Goal: Task Accomplishment & Management: Manage account settings

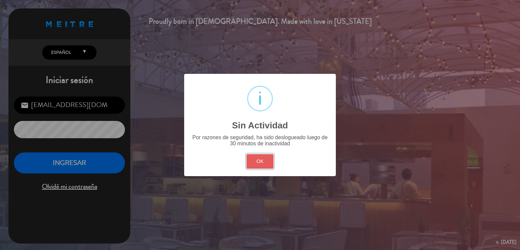
drag, startPoint x: 270, startPoint y: 161, endPoint x: 66, endPoint y: 160, distance: 203.3
click at [269, 161] on button "OK" at bounding box center [259, 161] width 27 height 15
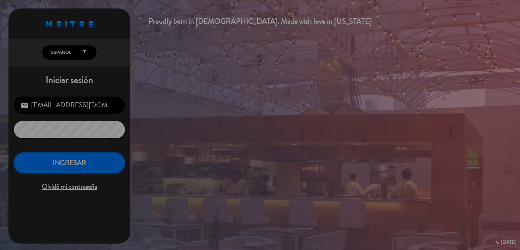
click at [58, 158] on button "INGRESAR" at bounding box center [69, 162] width 111 height 21
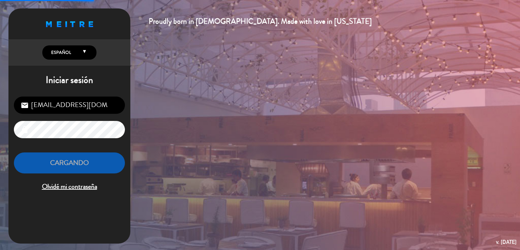
click at [80, 182] on span "Olvidé mi contraseña" at bounding box center [69, 186] width 111 height 11
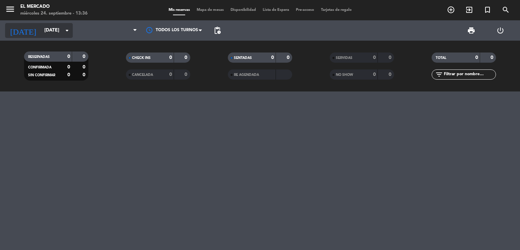
click at [49, 29] on input "[DATE]" at bounding box center [73, 30] width 64 height 12
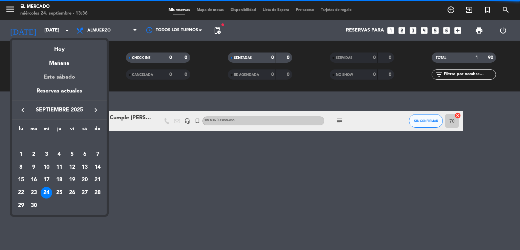
click at [64, 76] on div "Este sábado" at bounding box center [59, 77] width 95 height 19
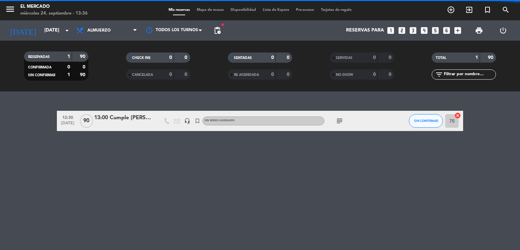
type input "[DATE]"
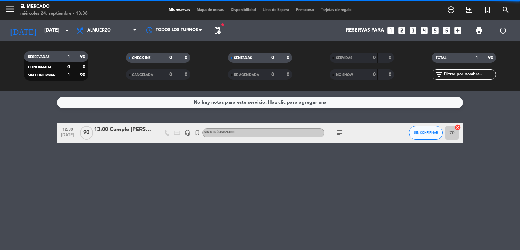
click at [8, 6] on icon "menu" at bounding box center [10, 9] width 10 height 10
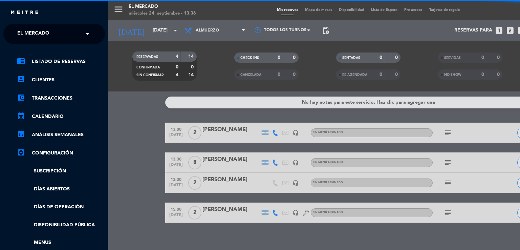
click at [38, 25] on ng-select "× El Mercado ×" at bounding box center [53, 34] width 101 height 20
click at [42, 37] on span "El Mercado" at bounding box center [33, 34] width 32 height 14
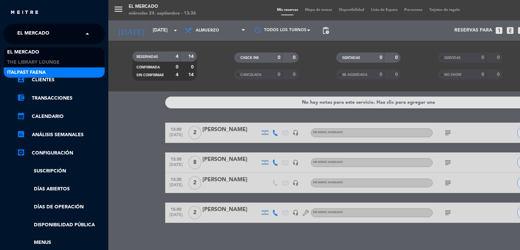
click at [41, 68] on div "Italpast Faena" at bounding box center [54, 72] width 101 height 10
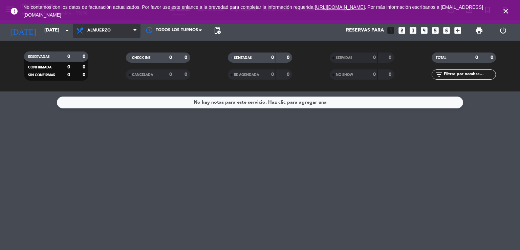
click at [106, 27] on span "Almuerzo" at bounding box center [107, 30] width 68 height 15
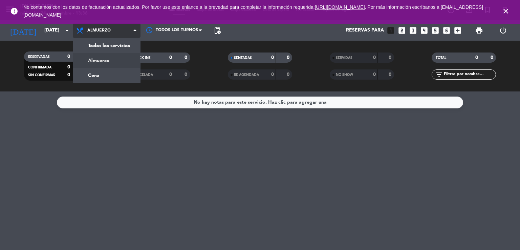
click at [106, 73] on div "menu Italpast Faena miércoles 24. septiembre - 13:36 Mis reservas Mapa de mesas…" at bounding box center [260, 45] width 520 height 91
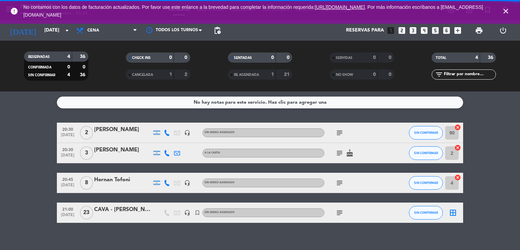
click at [506, 9] on icon "close" at bounding box center [505, 11] width 8 height 8
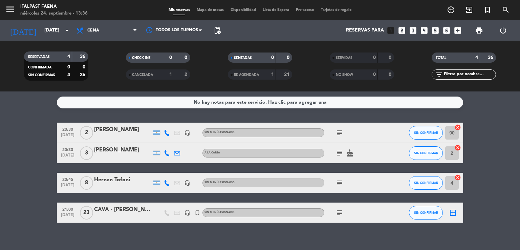
click at [123, 189] on div at bounding box center [123, 186] width 58 height 5
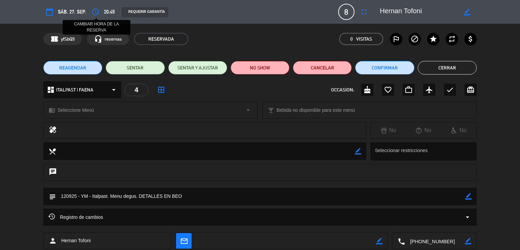
click at [94, 14] on icon "access_time" at bounding box center [95, 12] width 8 height 8
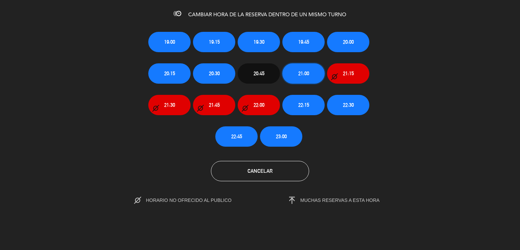
click at [303, 74] on span "21:00" at bounding box center [303, 73] width 11 height 8
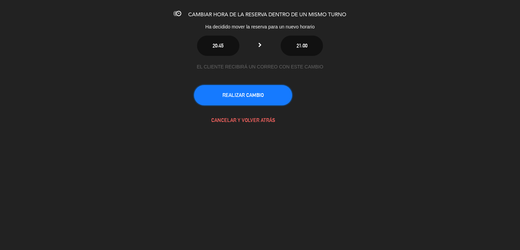
click at [273, 96] on button "REALIZAR CAMBIO" at bounding box center [243, 95] width 98 height 20
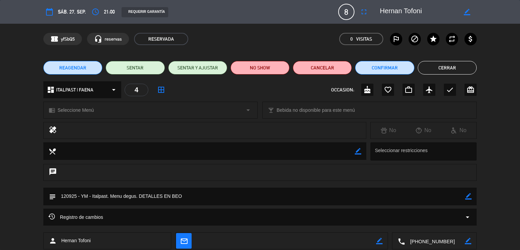
click at [439, 66] on button "Cerrar" at bounding box center [446, 68] width 59 height 14
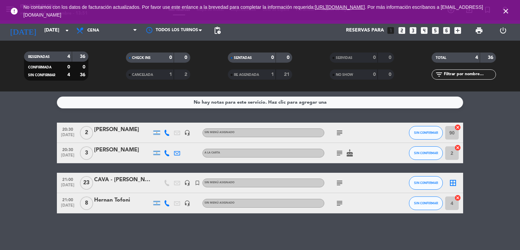
click at [123, 201] on div "Hernan Tofoni" at bounding box center [123, 200] width 58 height 9
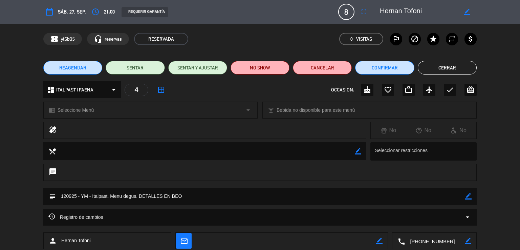
click at [465, 194] on icon "border_color" at bounding box center [468, 196] width 6 height 6
click at [414, 202] on textarea at bounding box center [260, 195] width 409 height 17
click at [110, 194] on textarea at bounding box center [260, 195] width 409 height 17
type textarea "120925 - YM - Italpast. CUMPLEAÑOS. Menu degus. DETALLES EN BEO."
drag, startPoint x: 466, startPoint y: 191, endPoint x: 468, endPoint y: 197, distance: 5.7
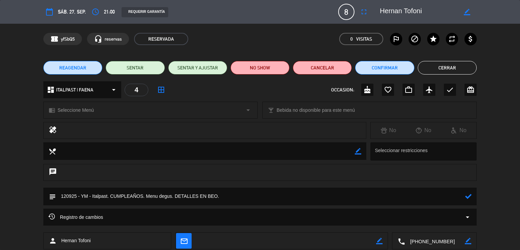
click at [467, 191] on div at bounding box center [468, 196] width 6 height 18
click at [468, 198] on icon at bounding box center [468, 196] width 6 height 6
click at [460, 68] on button "Cerrar" at bounding box center [446, 68] width 59 height 14
